Goal: Navigation & Orientation: Find specific page/section

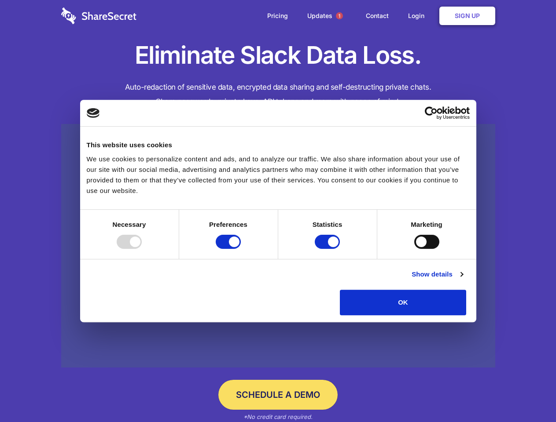
click at [142, 249] on div at bounding box center [129, 242] width 25 height 14
click at [241, 249] on input "Preferences" at bounding box center [228, 242] width 25 height 14
checkbox input "false"
click at [328, 249] on input "Statistics" at bounding box center [327, 242] width 25 height 14
checkbox input "false"
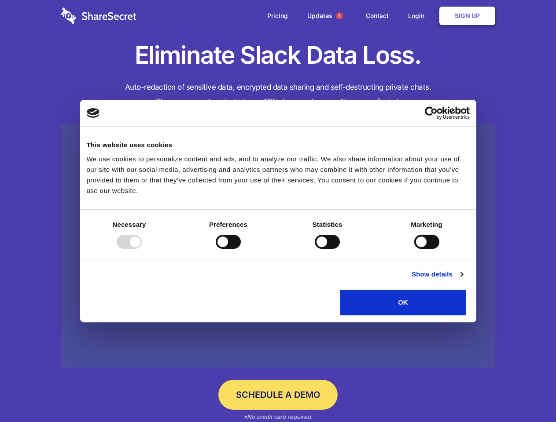
click at [414, 249] on input "Marketing" at bounding box center [426, 242] width 25 height 14
checkbox input "true"
click at [462, 280] on link "Show details" at bounding box center [436, 274] width 51 height 11
click at [0, 0] on li "Necessary 7 Necessary cookies help make a website usable by enabling basic func…" at bounding box center [0, 0] width 0 height 0
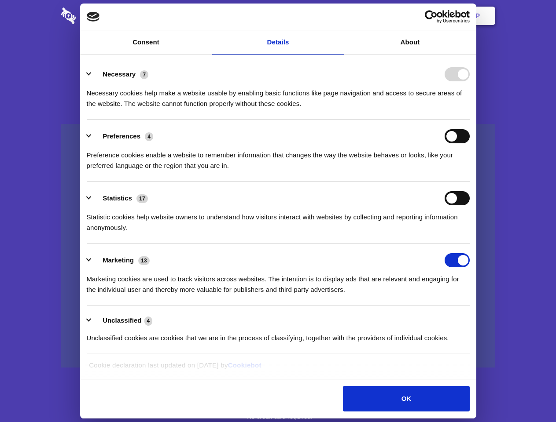
click at [339, 16] on span "1" at bounding box center [339, 15] width 7 height 7
